Goal: Information Seeking & Learning: Find specific fact

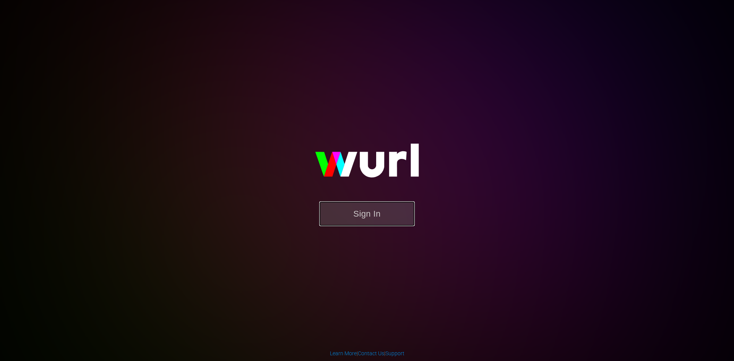
click at [350, 216] on button "Sign In" at bounding box center [367, 213] width 96 height 25
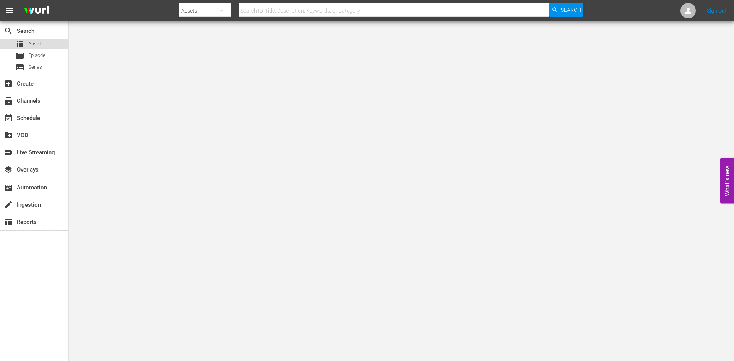
click at [40, 42] on span "Asset" at bounding box center [34, 44] width 13 height 8
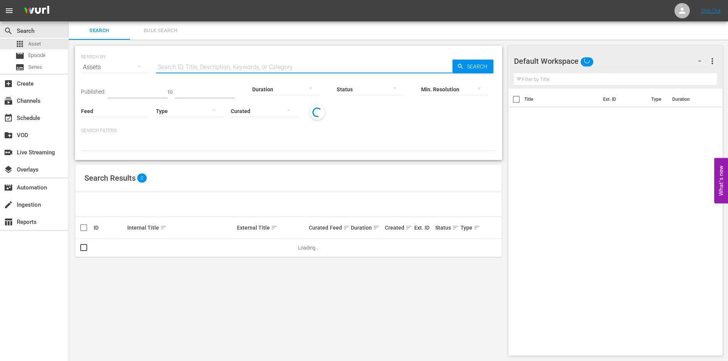
click at [181, 68] on input "text" at bounding box center [304, 67] width 296 height 18
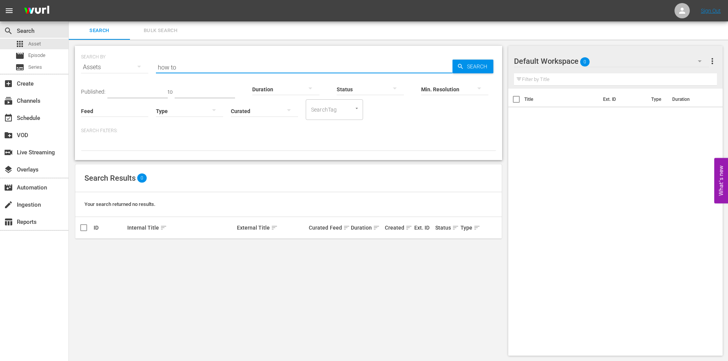
click at [185, 71] on input "how to" at bounding box center [304, 67] width 296 height 18
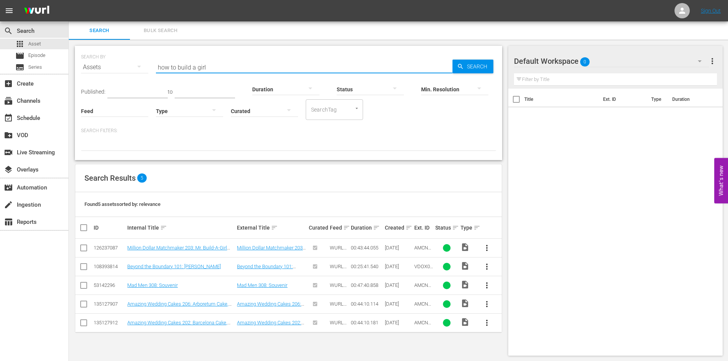
drag, startPoint x: 208, startPoint y: 69, endPoint x: 156, endPoint y: 67, distance: 52.0
click at [156, 67] on input "how to build a girl" at bounding box center [304, 67] width 296 height 18
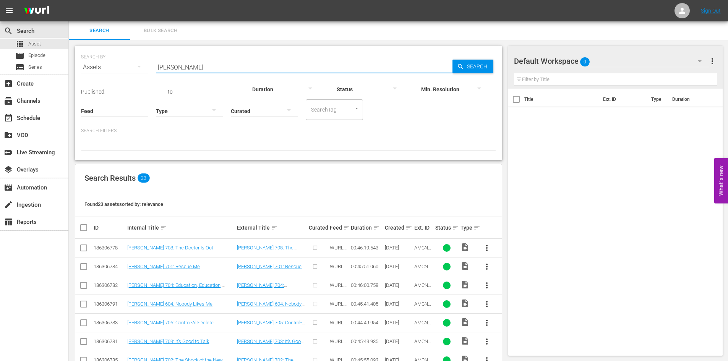
drag, startPoint x: 201, startPoint y: 66, endPoint x: 154, endPoint y: 66, distance: 47.0
click at [154, 66] on div "SEARCH BY Search By Assets Search ID, Title, Description, Keywords, or Category…" at bounding box center [288, 63] width 415 height 28
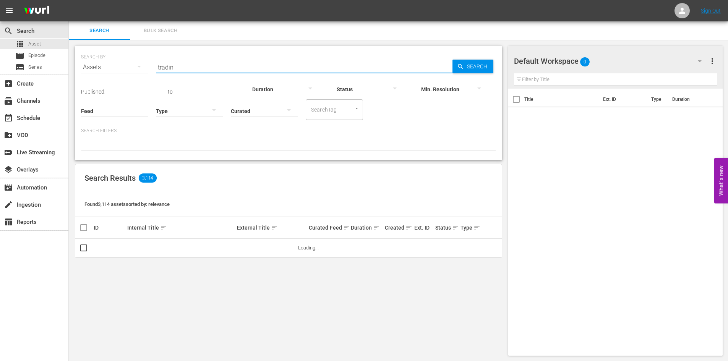
type input "trading"
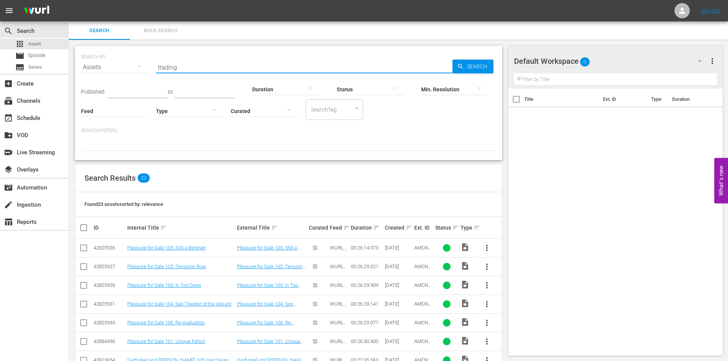
drag, startPoint x: 185, startPoint y: 70, endPoint x: 158, endPoint y: 69, distance: 27.5
click at [158, 69] on input "trading" at bounding box center [304, 67] width 296 height 18
drag, startPoint x: 193, startPoint y: 67, endPoint x: 153, endPoint y: 65, distance: 39.4
click at [153, 65] on div "SEARCH BY Search By Assets Search ID, Title, Description, Keywords, or Category…" at bounding box center [288, 63] width 415 height 28
click at [221, 66] on input "how to build" at bounding box center [304, 67] width 296 height 18
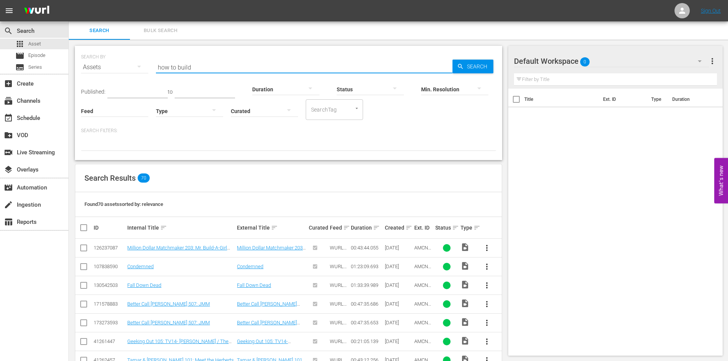
click at [221, 66] on input "how to build" at bounding box center [304, 67] width 296 height 18
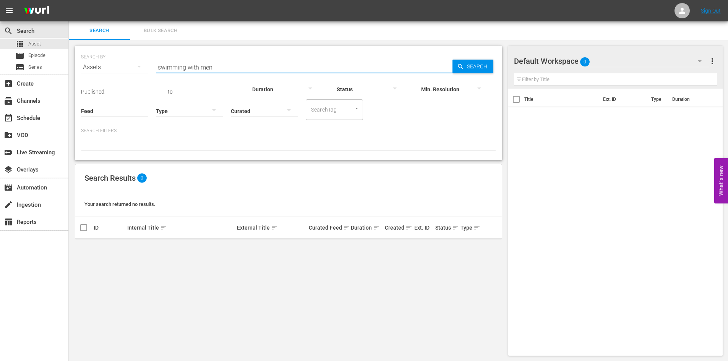
type input "swimming with men"
